Goal: Task Accomplishment & Management: Complete application form

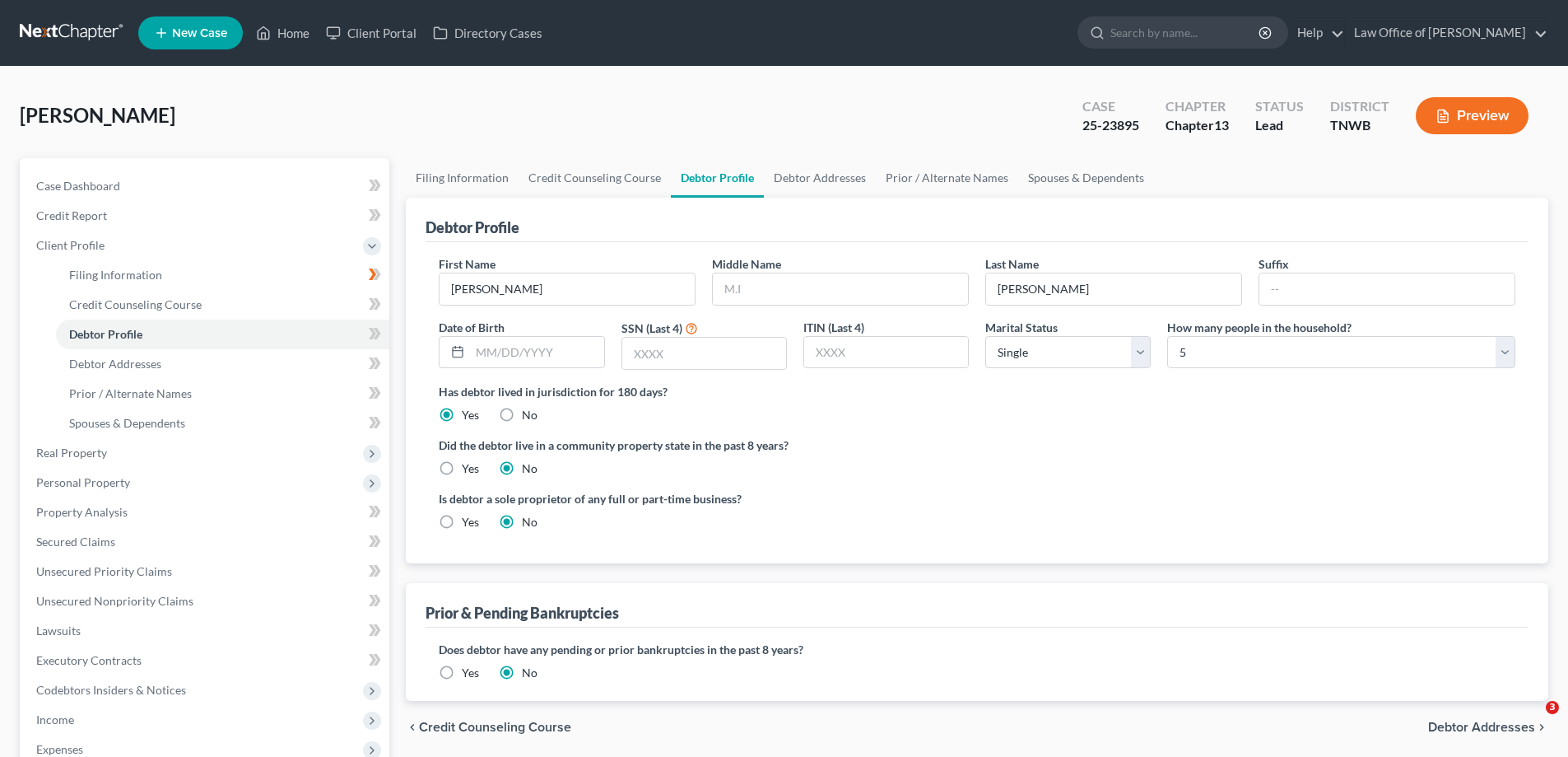
select select "0"
select select "4"
click at [286, 30] on link "Home" at bounding box center [283, 32] width 70 height 29
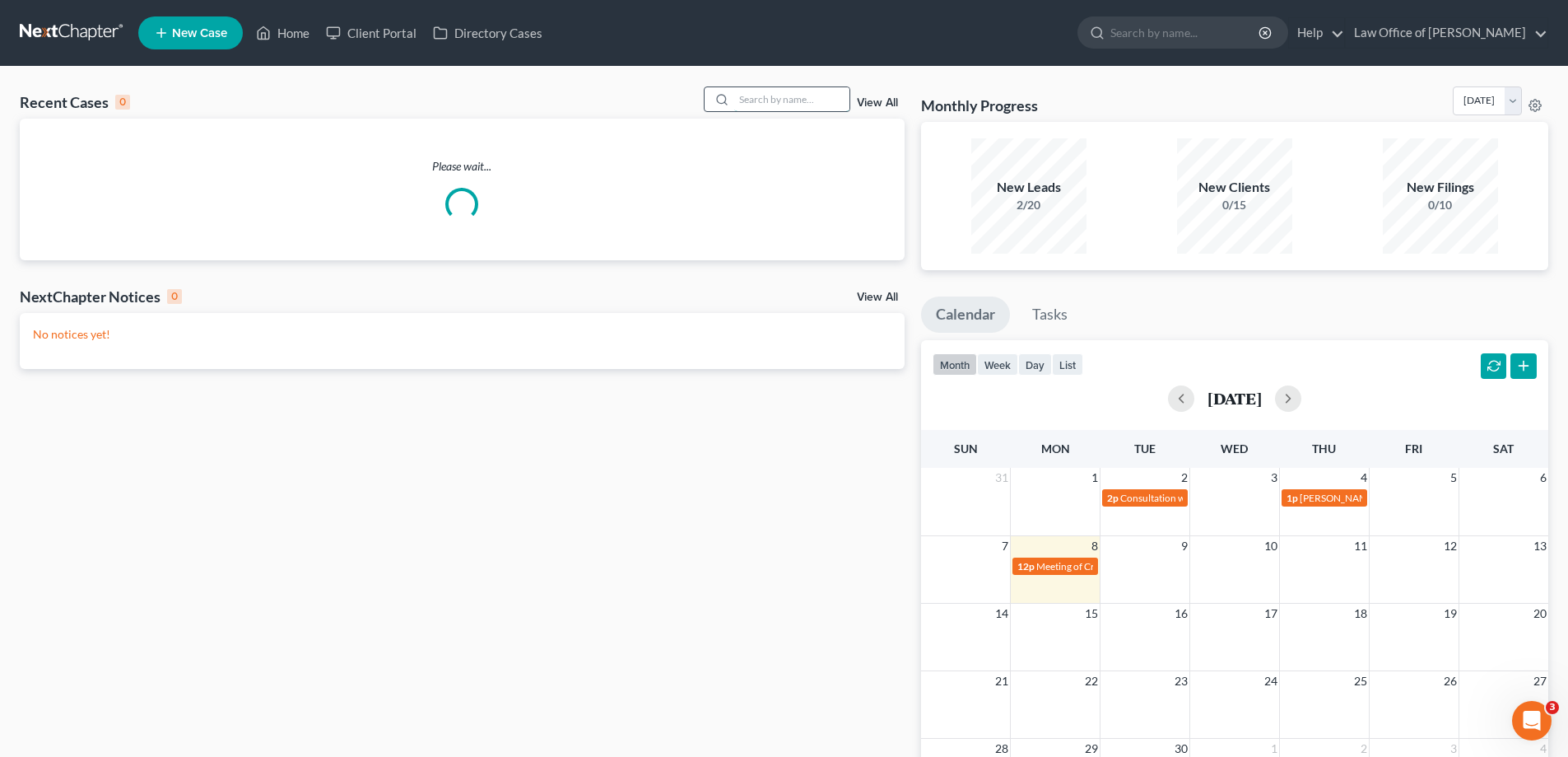
click at [773, 102] on input "search" at bounding box center [792, 98] width 115 height 24
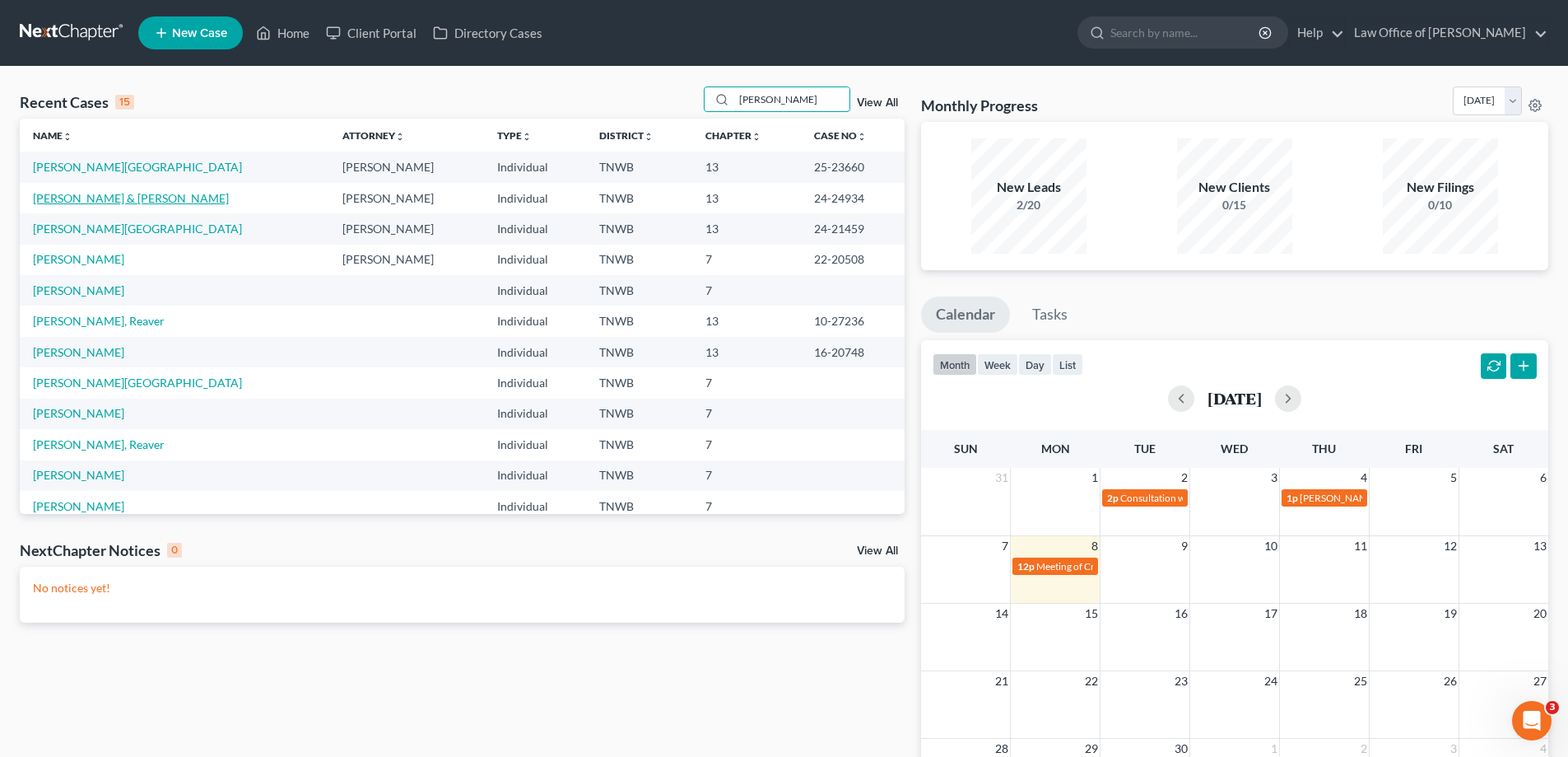
type input "[PERSON_NAME]"
click at [113, 197] on link "[PERSON_NAME] & [PERSON_NAME]" at bounding box center [130, 199] width 196 height 14
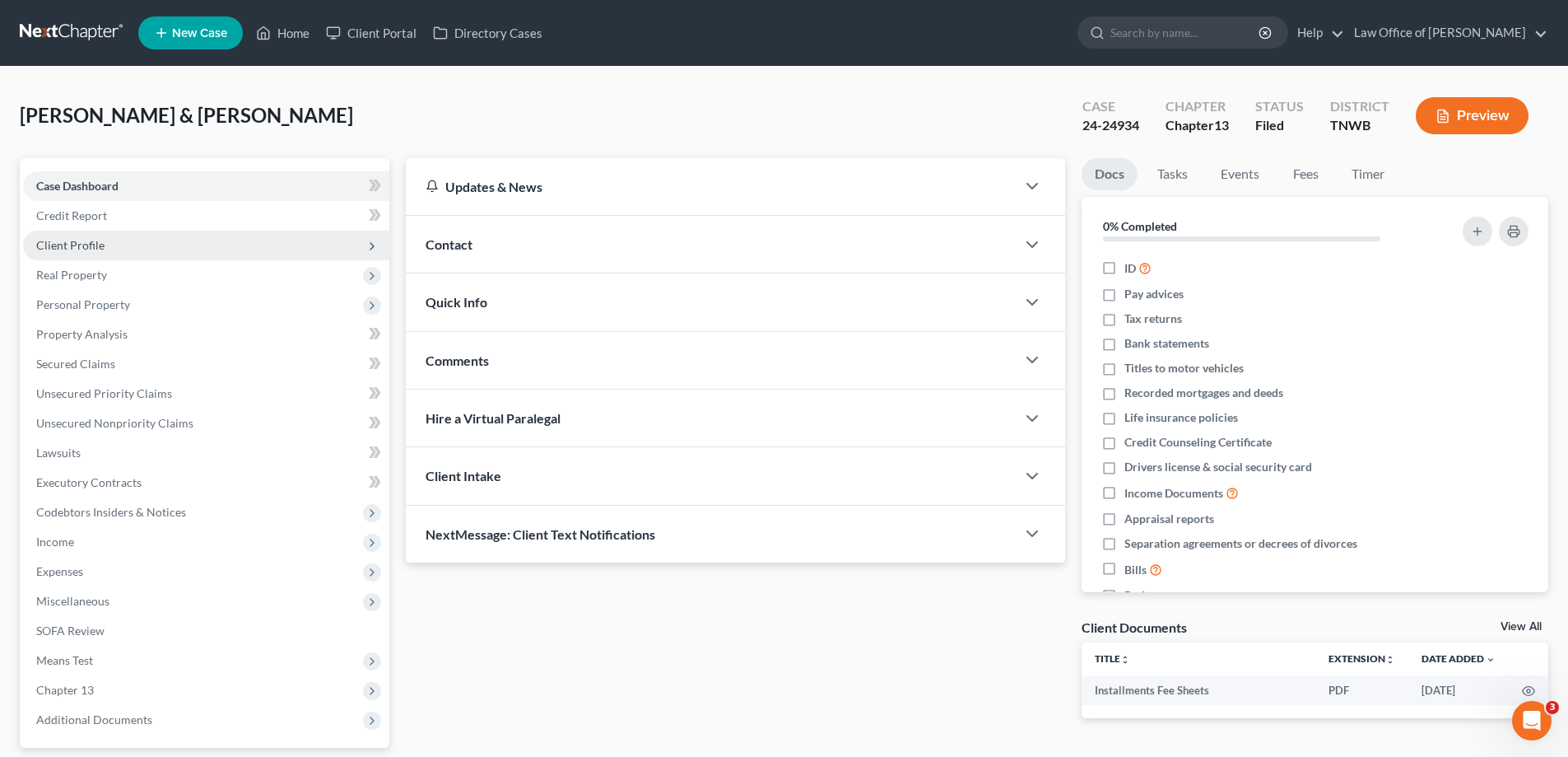
click at [82, 250] on span "Client Profile" at bounding box center [70, 246] width 68 height 14
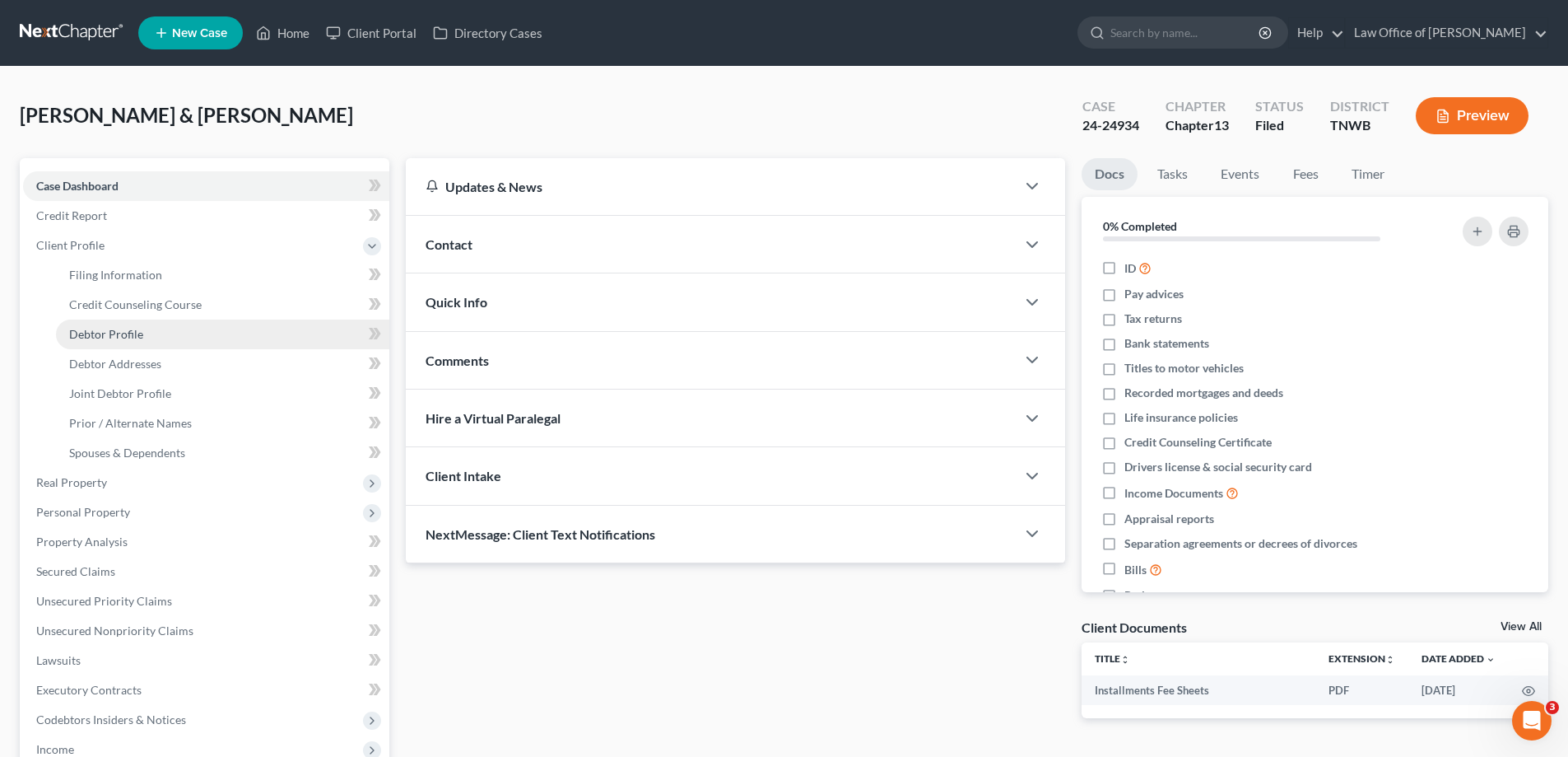
click at [128, 339] on span "Debtor Profile" at bounding box center [106, 334] width 74 height 14
select select "1"
select select "3"
